Goal: Task Accomplishment & Management: Use online tool/utility

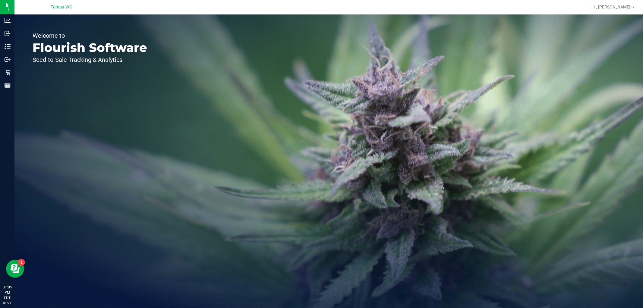
click at [156, 143] on div "Welcome to Flourish Software Seed-to-Sale Tracking & Analytics" at bounding box center [89, 160] width 151 height 293
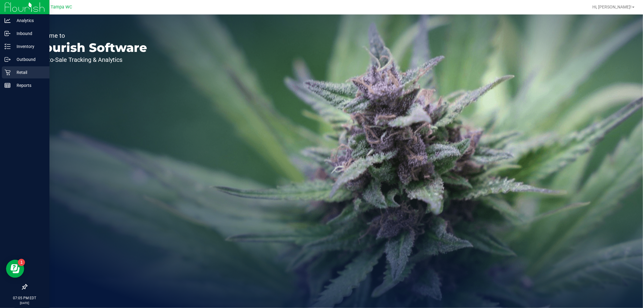
click at [26, 75] on p "Retail" at bounding box center [29, 72] width 36 height 7
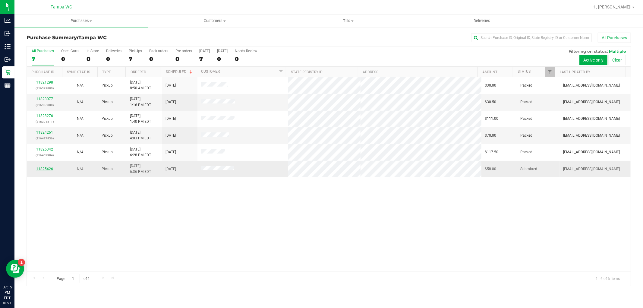
click at [47, 167] on link "11825426" at bounding box center [44, 169] width 17 height 4
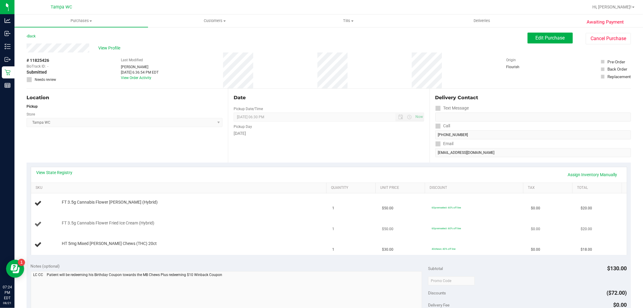
click at [153, 226] on div at bounding box center [193, 226] width 262 height 0
click at [197, 221] on div "FT 3.5g Cannabis Flower Fried Ice Cream (Hybrid)" at bounding box center [191, 223] width 265 height 6
click at [318, 136] on div "[DATE]" at bounding box center [329, 133] width 190 height 6
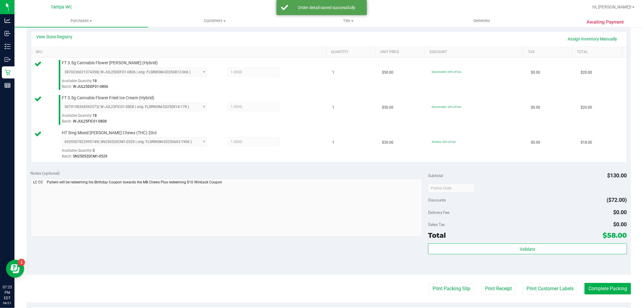
scroll to position [201, 0]
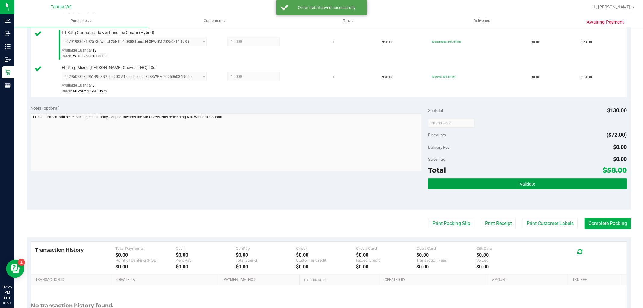
click at [516, 189] on button "Validate" at bounding box center [527, 183] width 199 height 11
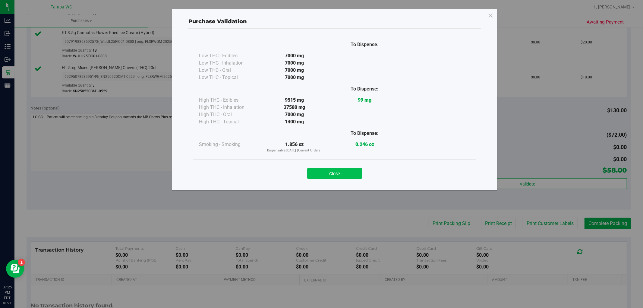
click at [342, 172] on button "Close" at bounding box center [334, 173] width 55 height 11
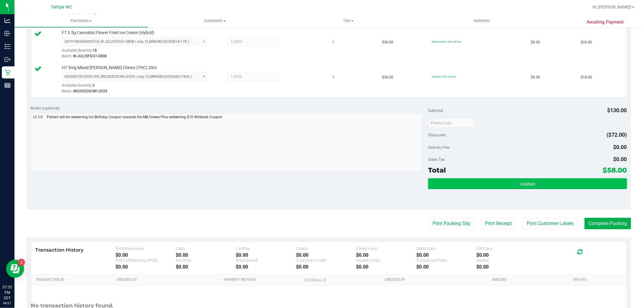
scroll to position [255, 0]
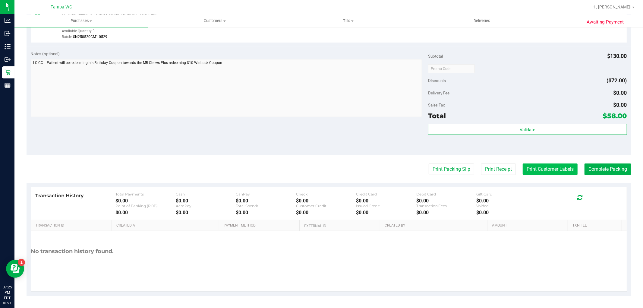
click at [563, 167] on button "Print Customer Labels" at bounding box center [550, 168] width 55 height 11
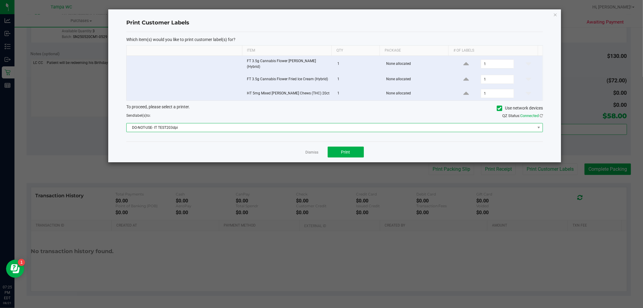
click at [239, 127] on span "DO-NOT-USE- IT TEST203dpi" at bounding box center [331, 127] width 408 height 8
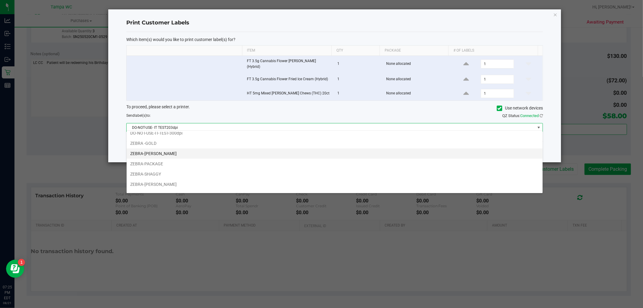
scroll to position [22, 0]
click at [167, 146] on li "ZEBRA-[PERSON_NAME]" at bounding box center [335, 146] width 416 height 10
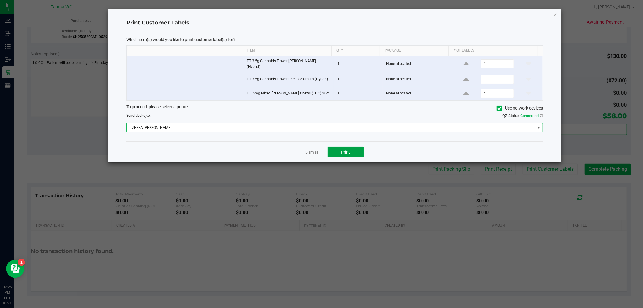
click at [348, 152] on span "Print" at bounding box center [345, 152] width 9 height 5
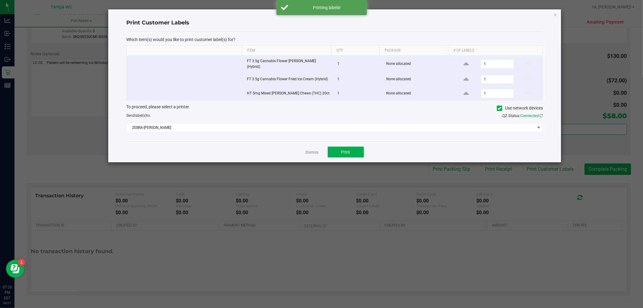
click at [315, 149] on app-cancel-button "Dismiss" at bounding box center [312, 152] width 13 height 6
click at [312, 153] on div "Dismiss Print" at bounding box center [334, 151] width 417 height 21
click at [310, 150] on link "Dismiss" at bounding box center [312, 152] width 13 height 5
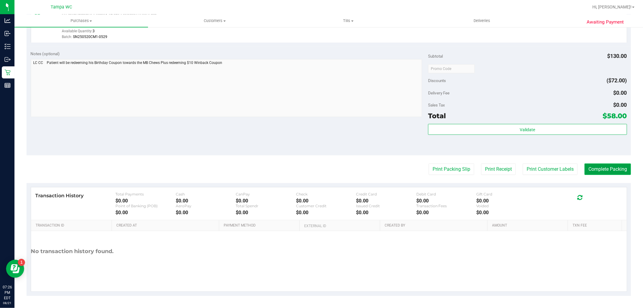
click at [594, 169] on button "Complete Packing" at bounding box center [607, 168] width 46 height 11
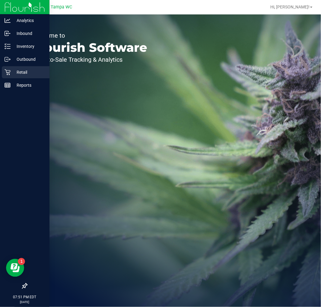
click at [3, 71] on div "Retail" at bounding box center [26, 72] width 48 height 12
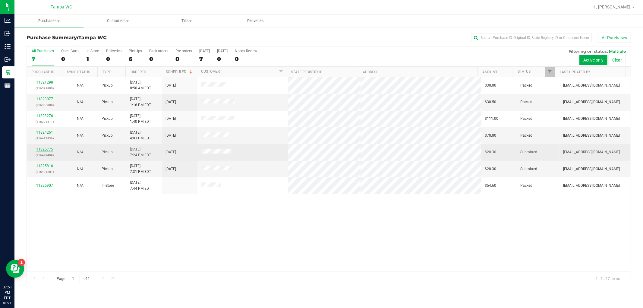
click at [45, 148] on link "11825775" at bounding box center [44, 149] width 17 height 4
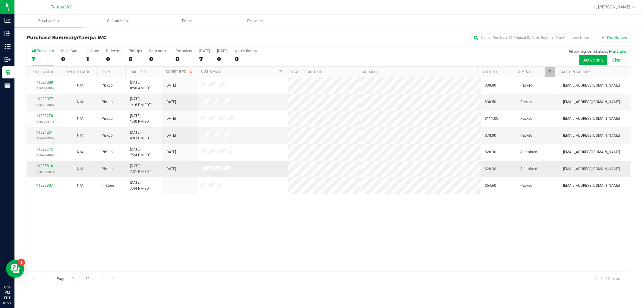
click at [43, 164] on link "11825816" at bounding box center [44, 166] width 17 height 4
click at [181, 23] on span "Tills" at bounding box center [187, 20] width 68 height 5
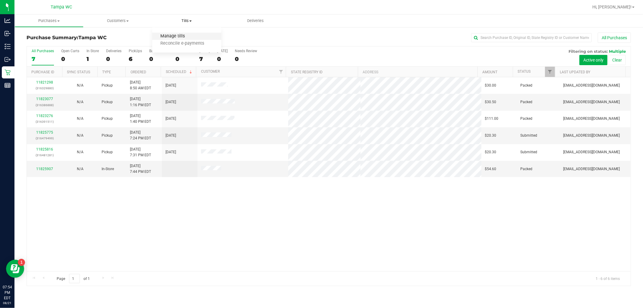
click at [187, 34] on span "Manage tills" at bounding box center [172, 36] width 41 height 5
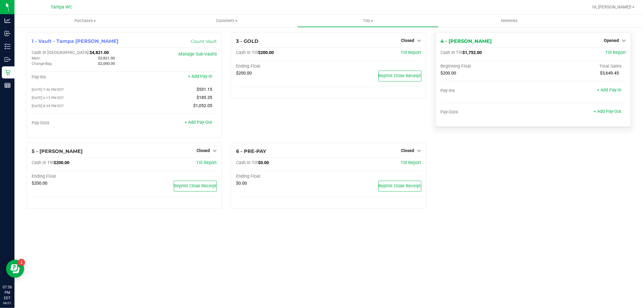
click at [320, 114] on div "+ Add Pay-Out" at bounding box center [608, 107] width 28 height 13
click at [320, 112] on link "+ Add Pay-Out" at bounding box center [608, 111] width 28 height 5
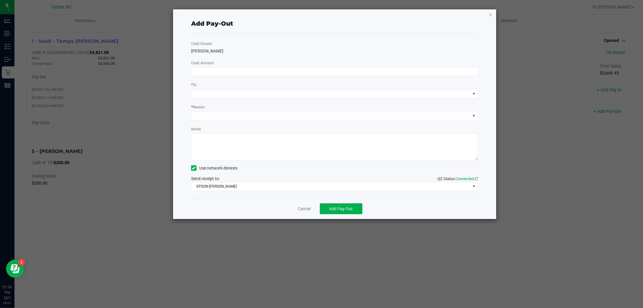
click at [296, 211] on div "Cancel Add Pay-Out" at bounding box center [334, 208] width 287 height 21
click at [304, 208] on link "Cancel" at bounding box center [304, 209] width 13 height 6
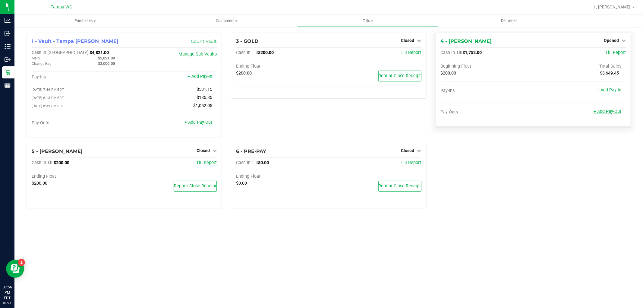
click at [320, 111] on link "+ Add Pay-Out" at bounding box center [608, 111] width 28 height 5
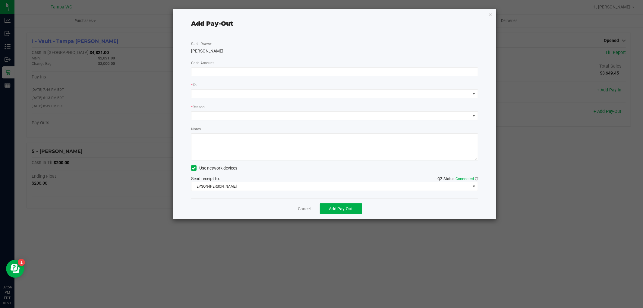
click at [218, 77] on div "Cash Drawer DAVID-BISBAL Cash Amount * To * Reason Notes Use network devices Se…" at bounding box center [334, 115] width 287 height 165
click at [219, 77] on div "Cash Drawer DAVID-BISBAL Cash Amount * To * Reason Notes Use network devices Se…" at bounding box center [334, 115] width 287 height 165
click at [221, 72] on input at bounding box center [334, 72] width 286 height 8
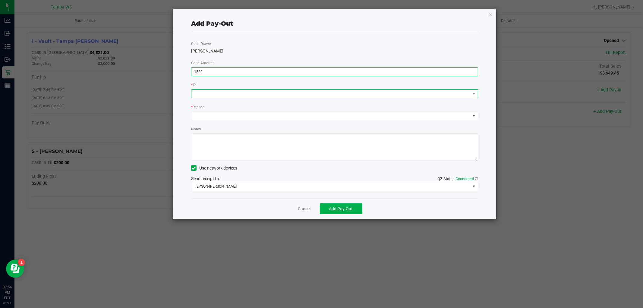
type input "$1,520.00"
click at [297, 96] on span at bounding box center [330, 94] width 279 height 8
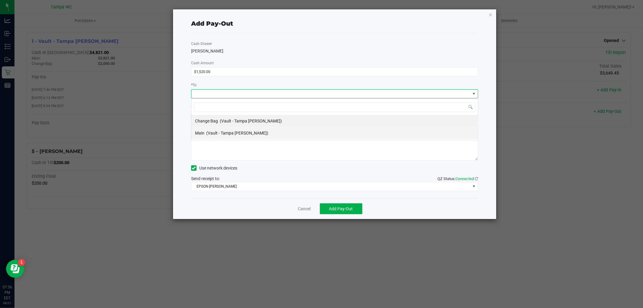
scroll to position [9, 287]
click at [230, 131] on span "(Vault - Tampa Fowler)" at bounding box center [237, 133] width 62 height 5
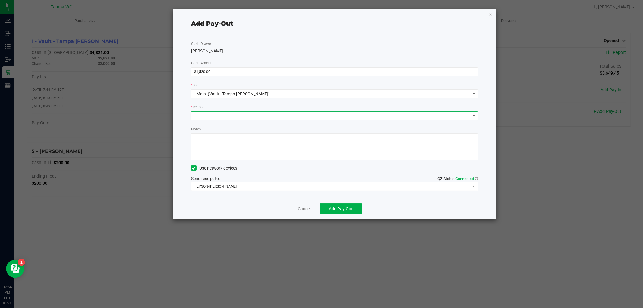
click at [228, 115] on span at bounding box center [330, 116] width 279 height 8
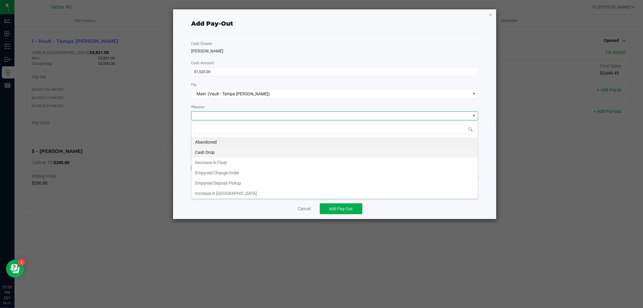
click at [214, 151] on li "Cash Drop" at bounding box center [334, 152] width 286 height 10
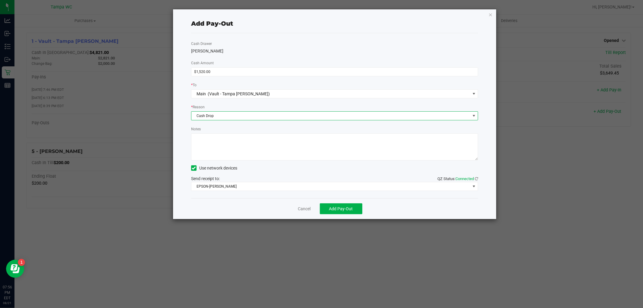
click at [213, 150] on textarea "Notes" at bounding box center [334, 146] width 287 height 27
type textarea "cw"
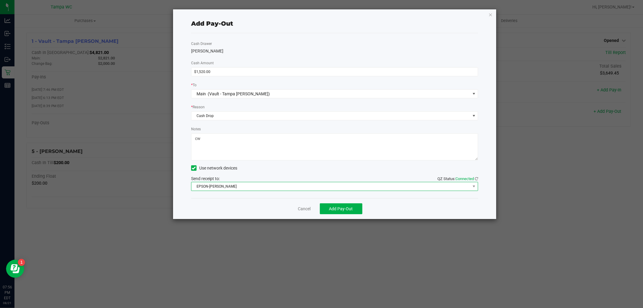
click at [290, 185] on span "EPSON-[PERSON_NAME]" at bounding box center [330, 186] width 279 height 8
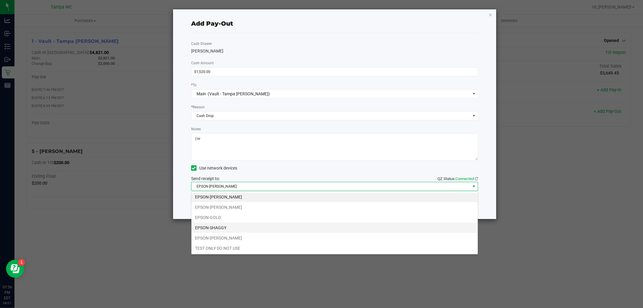
scroll to position [1, 0]
click at [215, 226] on li "EPSON-SHAGGY" at bounding box center [334, 227] width 286 height 10
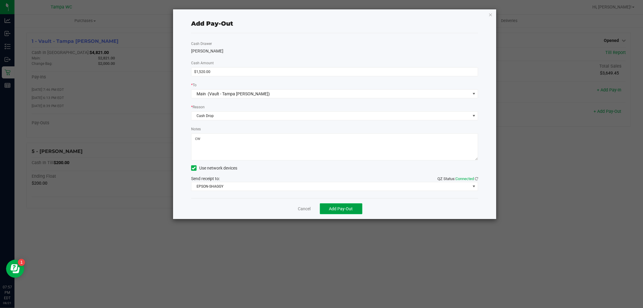
click at [320, 206] on button "Add Pay-Out" at bounding box center [341, 208] width 43 height 11
click at [306, 209] on link "Dismiss" at bounding box center [302, 209] width 14 height 6
